Goal: Task Accomplishment & Management: Complete application form

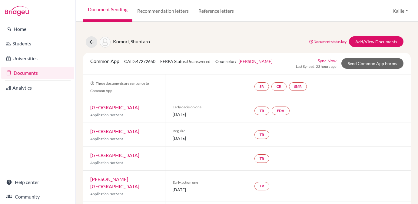
click at [22, 52] on li "Universities" at bounding box center [37, 58] width 75 height 15
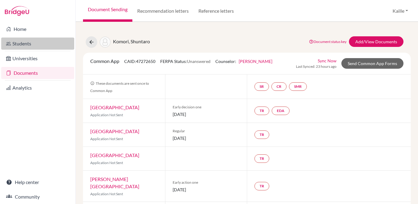
click at [29, 45] on link "Students" at bounding box center [37, 44] width 73 height 12
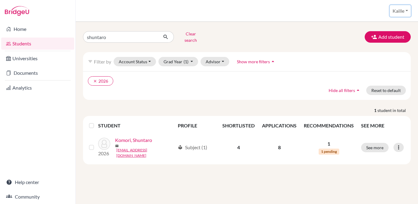
click at [404, 12] on button "Kaille" at bounding box center [400, 11] width 21 height 12
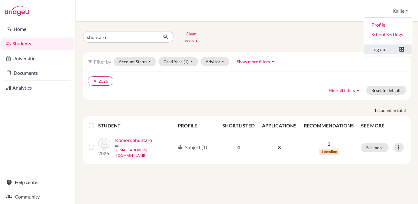
click at [389, 49] on button "Log out" at bounding box center [388, 50] width 48 height 10
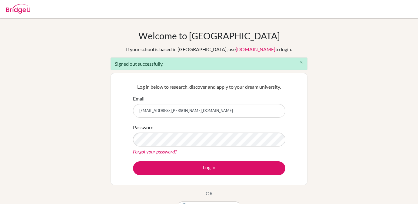
click at [222, 111] on input "[EMAIL_ADDRESS][PERSON_NAME][DOMAIN_NAME]" at bounding box center [209, 111] width 153 height 14
type input "[EMAIL_ADDRESS][PERSON_NAME][DOMAIN_NAME]"
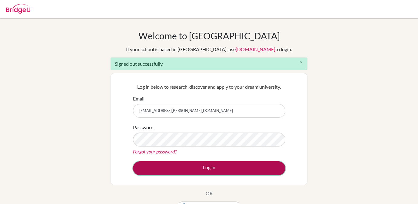
click at [224, 172] on button "Log in" at bounding box center [209, 169] width 153 height 14
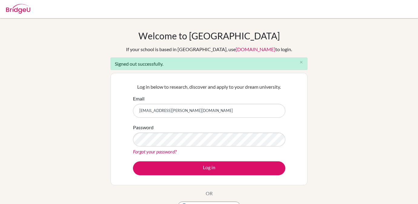
click at [204, 113] on input "[EMAIL_ADDRESS][PERSON_NAME][DOMAIN_NAME]" at bounding box center [209, 111] width 153 height 14
type input "kaille.kirkham@aobajapan.jp"
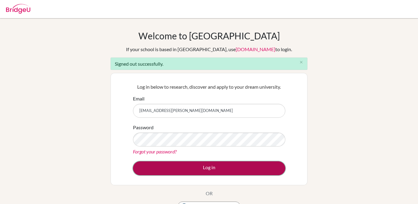
click at [221, 168] on button "Log in" at bounding box center [209, 169] width 153 height 14
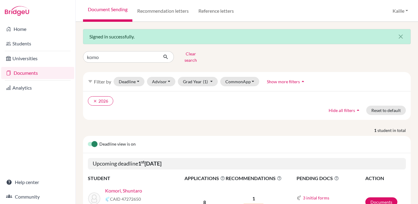
click at [34, 72] on link "Documents" at bounding box center [37, 73] width 73 height 12
click at [183, 12] on link "Recommendation letters" at bounding box center [163, 11] width 61 height 22
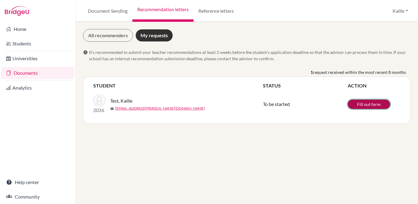
click at [382, 105] on link "Fill out form" at bounding box center [369, 104] width 42 height 9
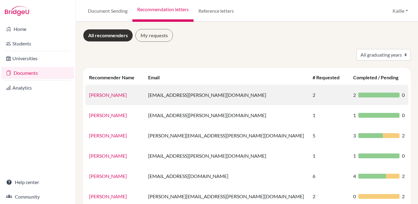
click at [226, 97] on td "[EMAIL_ADDRESS][PERSON_NAME][DOMAIN_NAME]" at bounding box center [227, 95] width 165 height 20
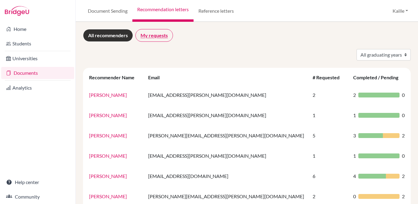
click at [159, 39] on link "My requests" at bounding box center [155, 35] width 38 height 13
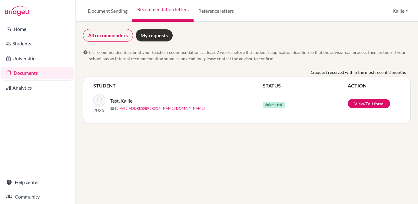
click at [118, 35] on link "All recommenders" at bounding box center [108, 35] width 50 height 13
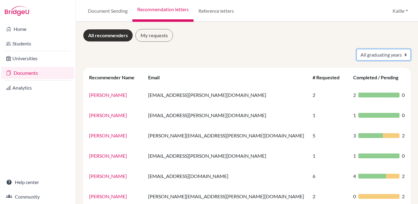
click at [373, 52] on select "All graduating years 2024 2025 2026" at bounding box center [384, 55] width 54 height 12
select select "2026"
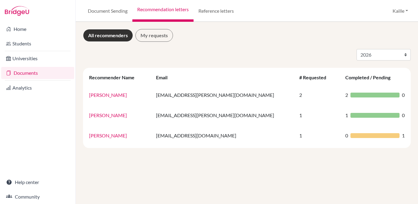
select select "2026"
